Goal: Navigation & Orientation: Find specific page/section

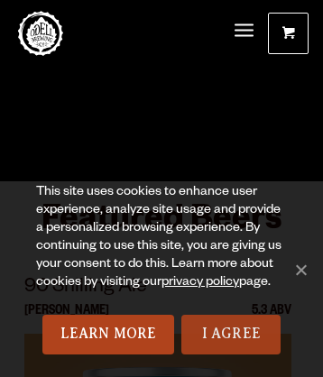
click at [231, 334] on link "I Agree" at bounding box center [230, 335] width 99 height 40
